Goal: Task Accomplishment & Management: Complete application form

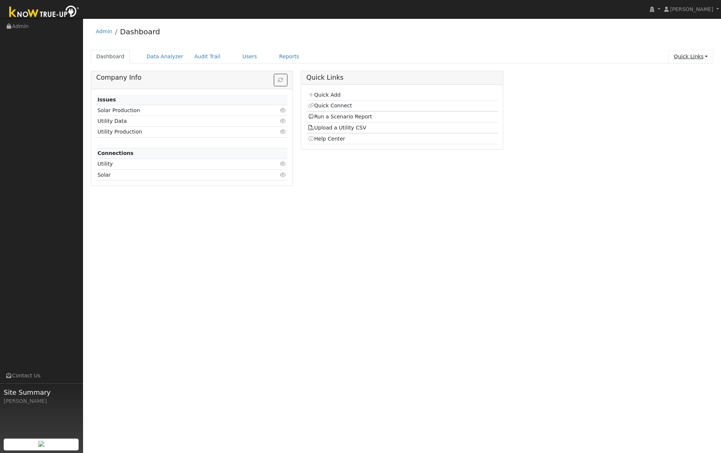
click at [701, 60] on link "Quick Links" at bounding box center [690, 57] width 45 height 14
click at [685, 74] on link "Quick Add" at bounding box center [675, 72] width 75 height 10
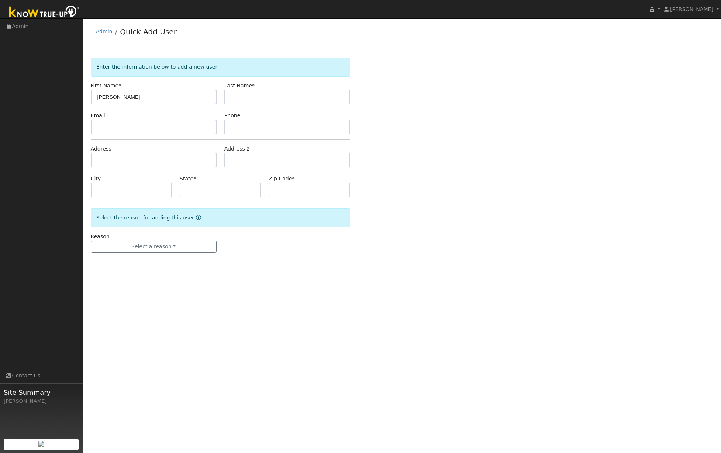
type input "[PERSON_NAME]"
type input "Davidson"
click at [146, 130] on input "text" at bounding box center [154, 126] width 126 height 15
type input "kellydinsd1231@gmail.com"
type input "6198902314"
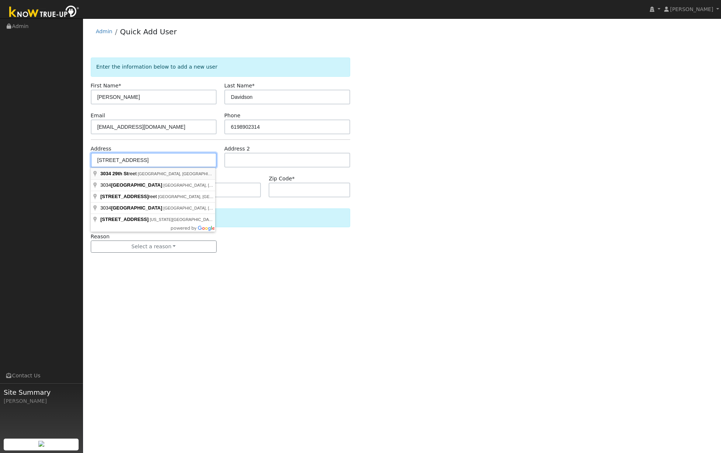
type input "3034 29th Street"
type input "San Diego"
type input "CA"
type input "92104"
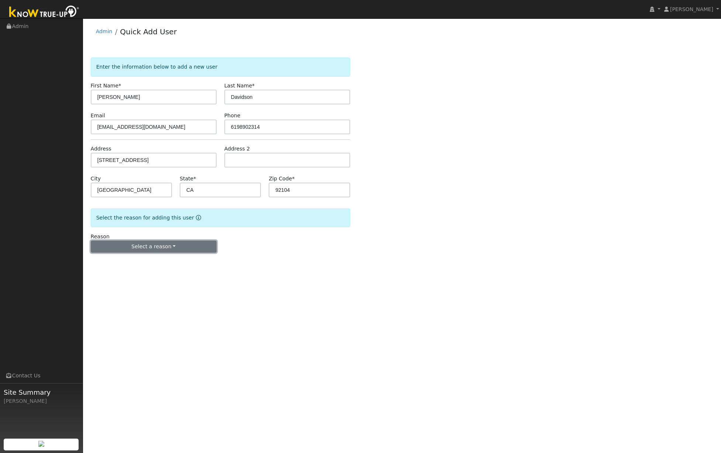
click at [169, 244] on button "Select a reason" at bounding box center [154, 246] width 126 height 13
click at [142, 287] on link "New customer has solar" at bounding box center [131, 282] width 81 height 10
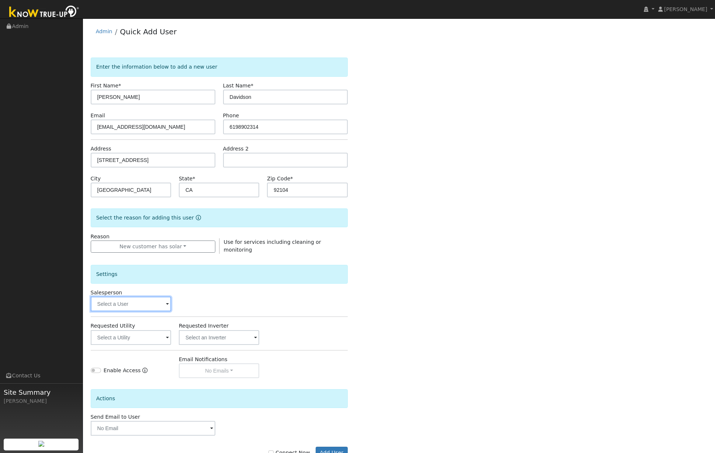
click at [147, 305] on input "text" at bounding box center [131, 303] width 80 height 15
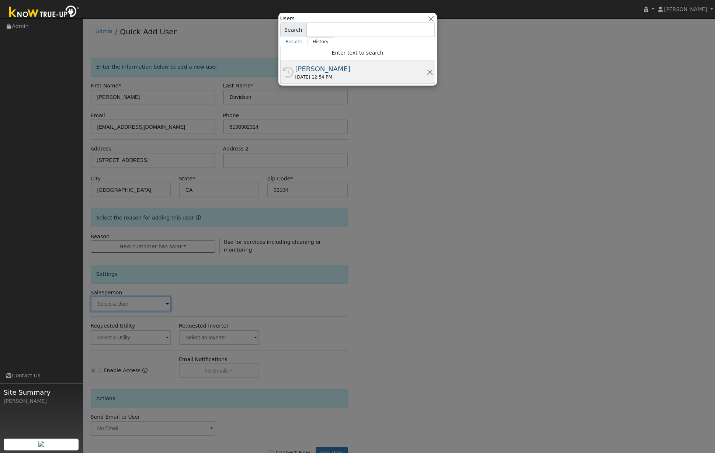
click at [349, 82] on div "History Richard Massey 08/22/2025 12:54 PM" at bounding box center [357, 72] width 155 height 23
type input "[PERSON_NAME]"
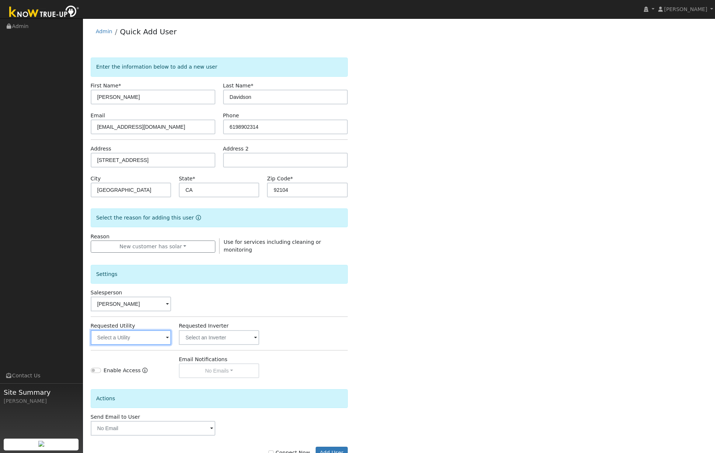
click at [156, 331] on input "text" at bounding box center [131, 337] width 80 height 15
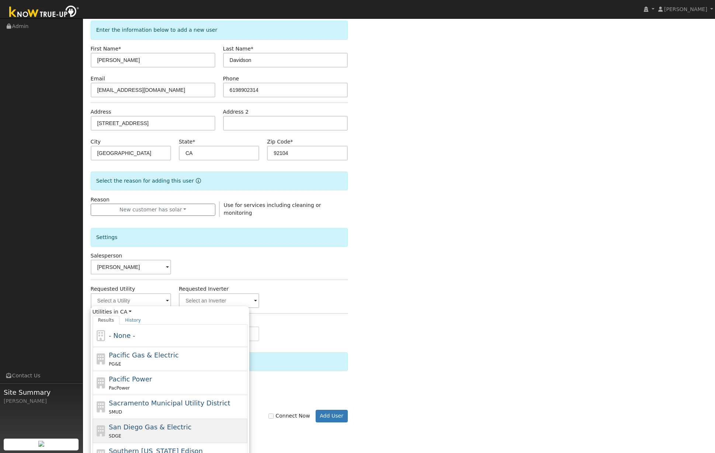
click at [188, 422] on div "San Diego Gas & Electric SDGE" at bounding box center [177, 431] width 137 height 18
type input "San Diego Gas & Electric"
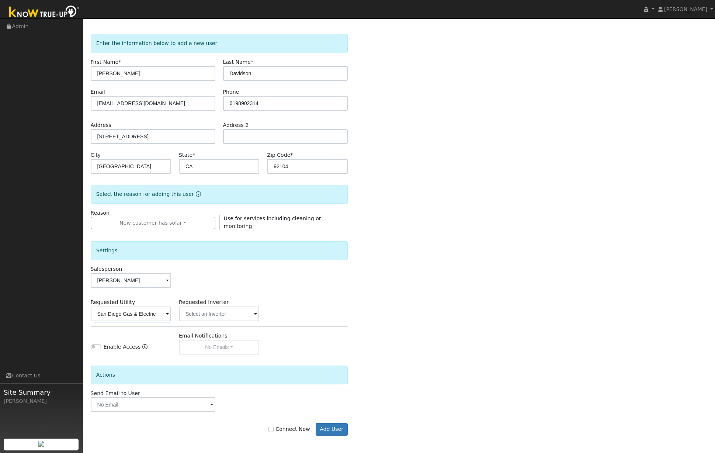
click at [331, 311] on div "Requested Utility San Diego Gas & Electric Requested Inverter" at bounding box center [219, 309] width 265 height 22
click at [101, 345] on div "Enable Access" at bounding box center [116, 348] width 50 height 11
click at [100, 346] on input "Enable Access" at bounding box center [96, 346] width 10 height 5
checkbox input "true"
click at [152, 403] on input "text" at bounding box center [153, 404] width 125 height 15
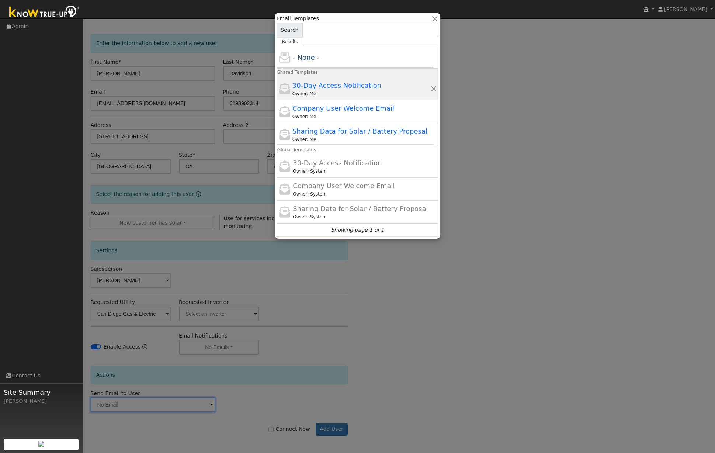
click at [369, 82] on span "30-Day Access Notification" at bounding box center [336, 85] width 89 height 8
type input "30-Day Access Notification"
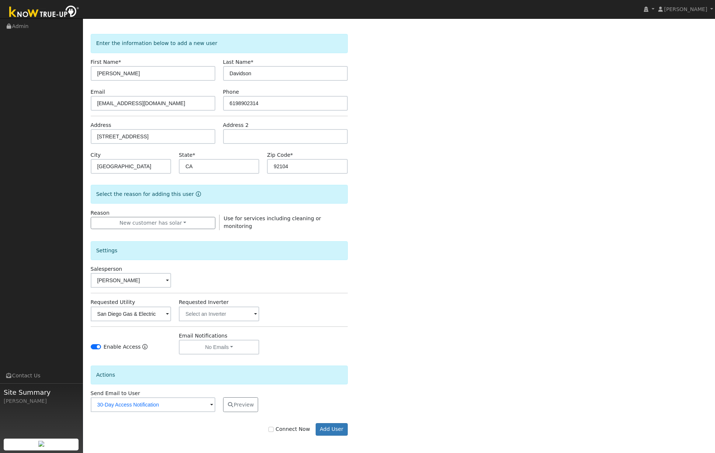
click at [428, 272] on div "Enter the information below to add a new user First Name * Kelly Last Name * Da…" at bounding box center [399, 242] width 617 height 416
drag, startPoint x: 167, startPoint y: 103, endPoint x: 49, endPoint y: 102, distance: 118.4
click at [49, 102] on div "installed Richard Massey Richard Massey Profile My Company Help Center Terms Of…" at bounding box center [357, 224] width 715 height 459
click at [333, 431] on button "Add User" at bounding box center [332, 429] width 32 height 13
